Goal: Task Accomplishment & Management: Complete application form

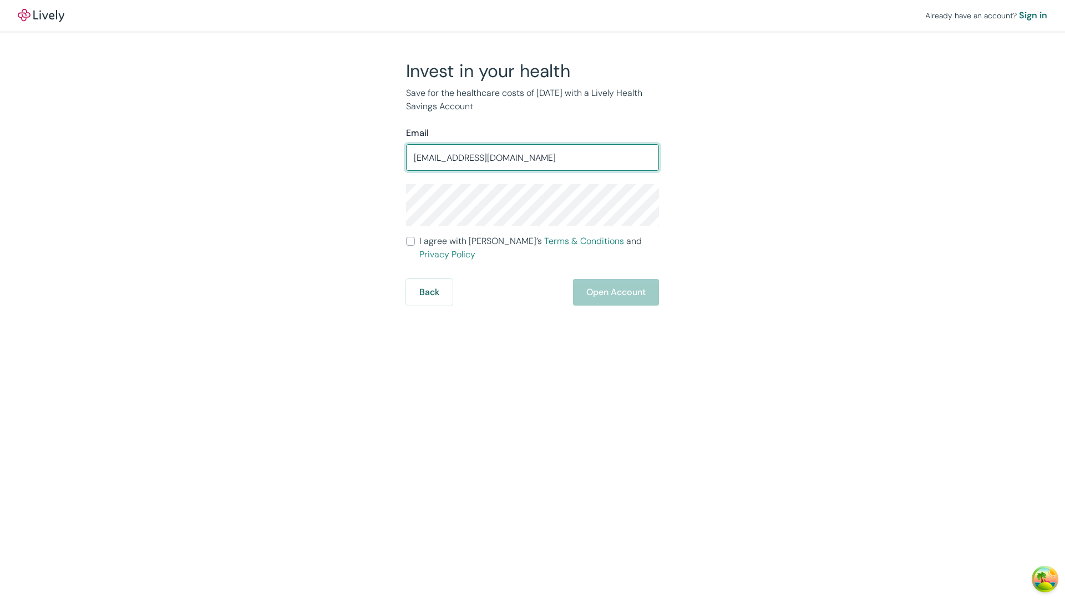
type input "[EMAIL_ADDRESS][DOMAIN_NAME]"
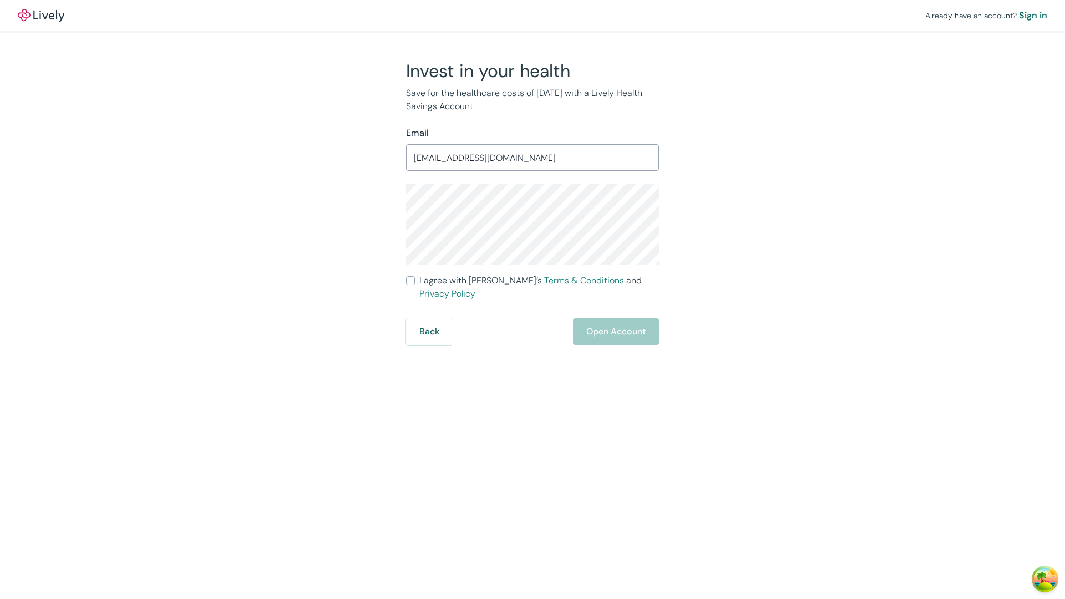
click at [411, 281] on input "I agree with Lively’s Terms & Conditions and Privacy Policy" at bounding box center [410, 280] width 9 height 9
checkbox input "true"
click at [615, 318] on button "Open Account" at bounding box center [616, 331] width 86 height 27
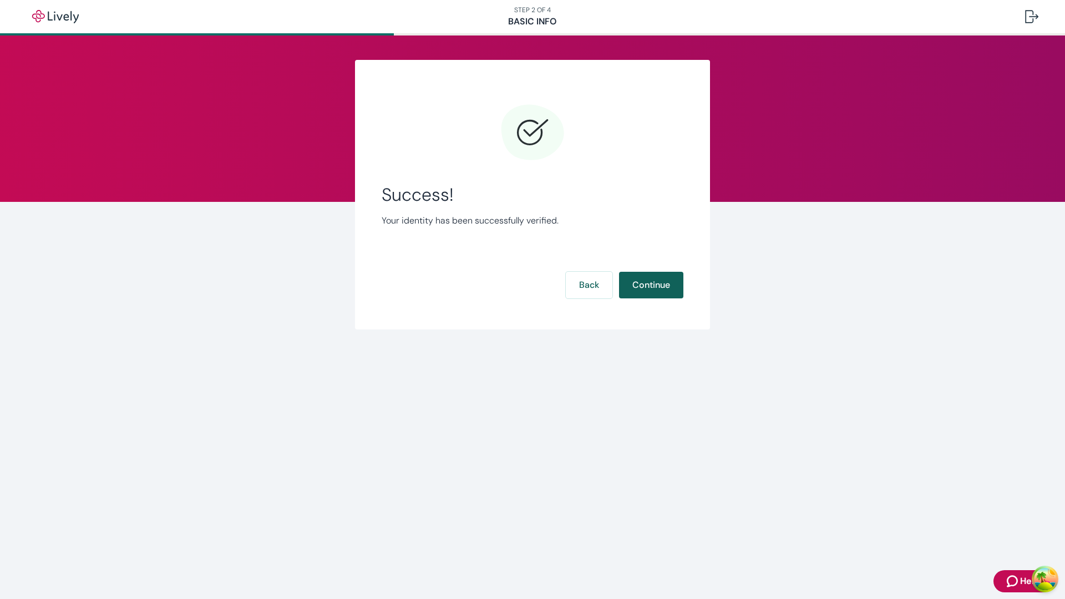
click at [651, 285] on button "Continue" at bounding box center [651, 285] width 64 height 27
